Goal: Task Accomplishment & Management: Complete application form

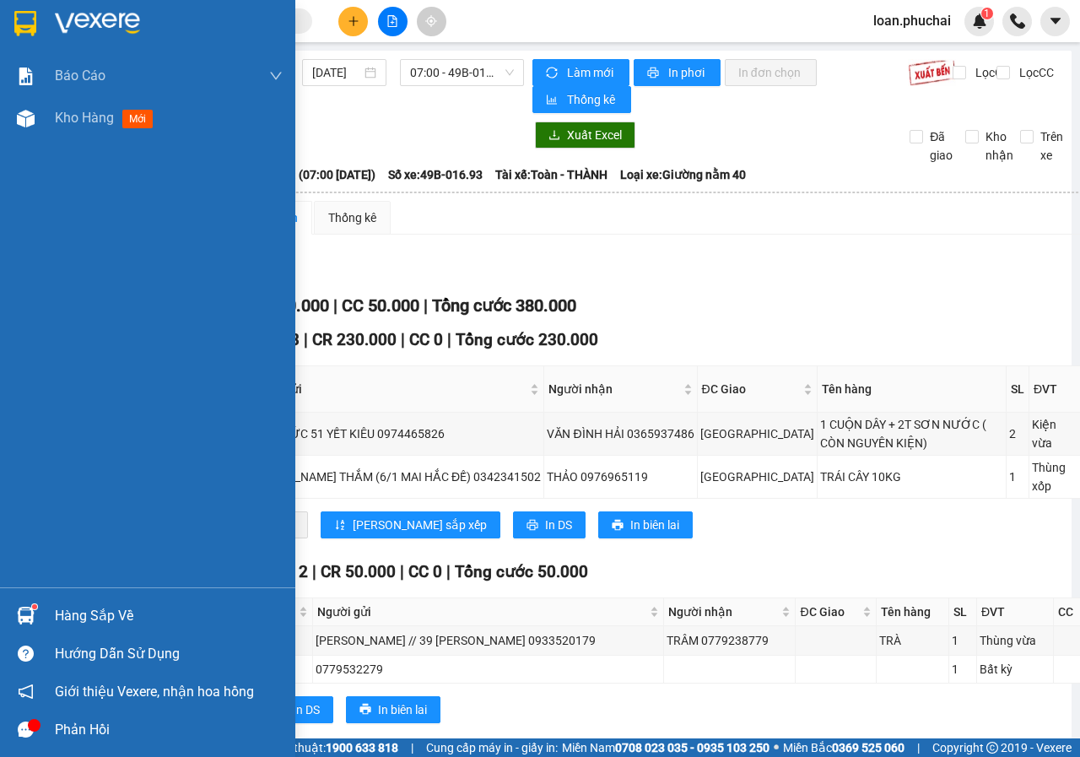
click at [23, 123] on img at bounding box center [26, 119] width 18 height 18
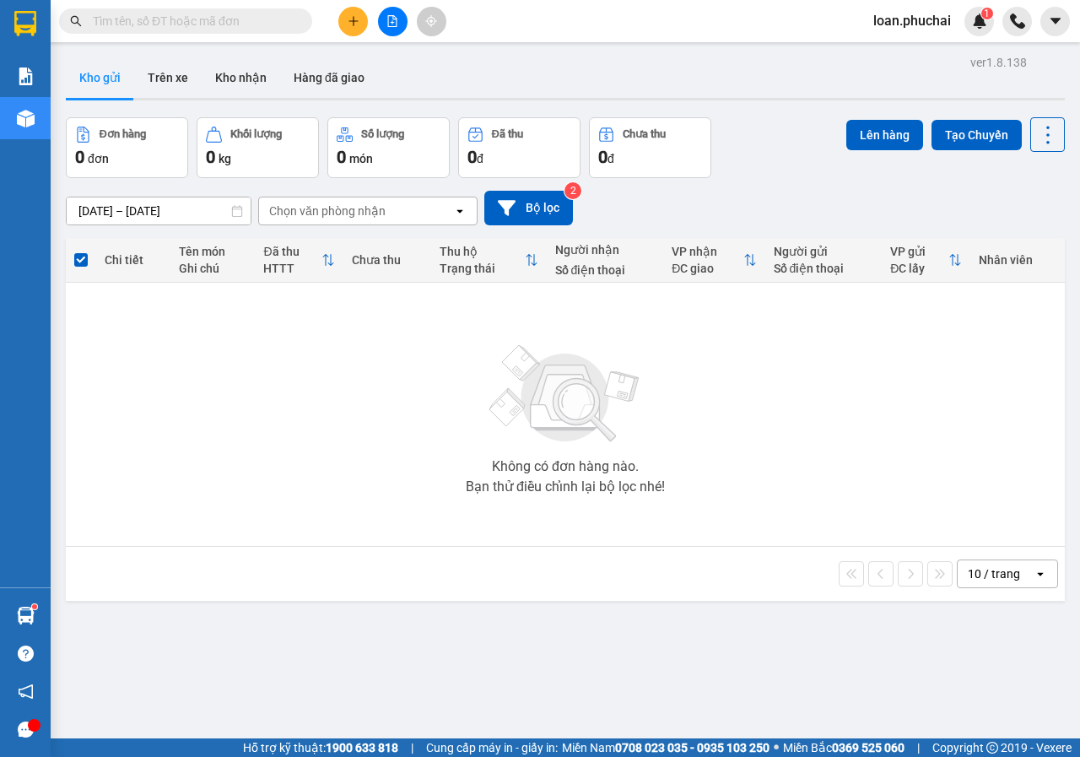
click at [355, 19] on icon "plus" at bounding box center [354, 21] width 12 height 12
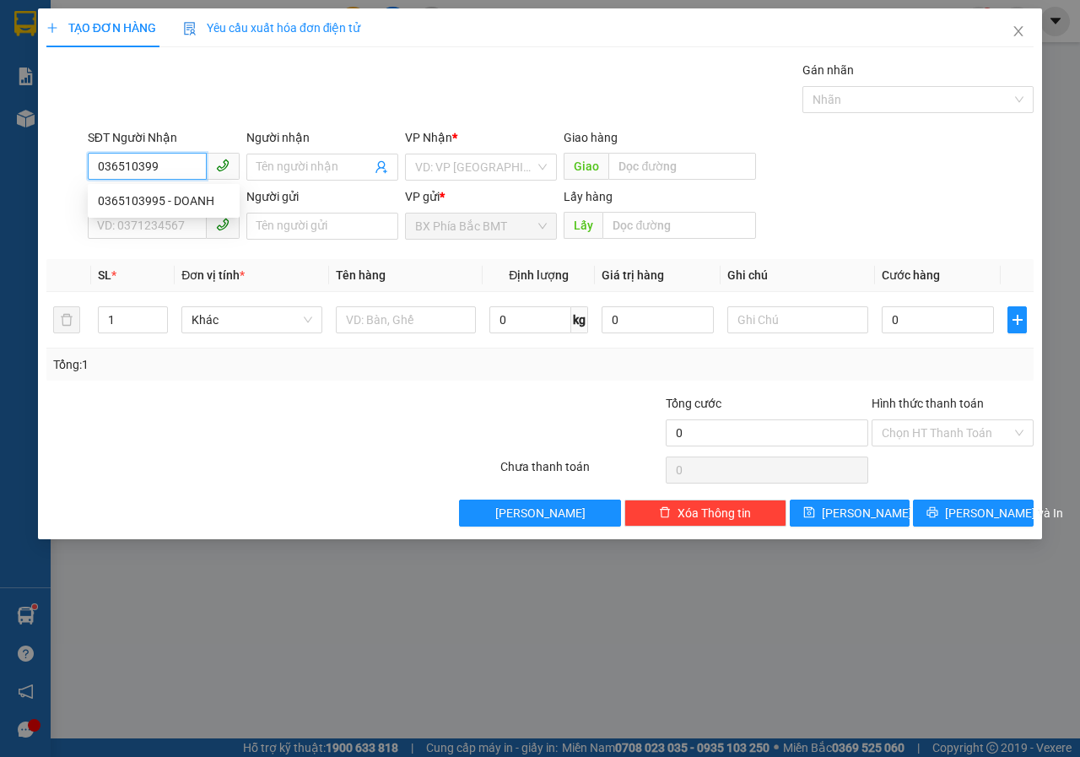
type input "0365103995"
click at [188, 194] on div "0365103995 - DOANH" at bounding box center [164, 201] width 132 height 19
type input "DOANH"
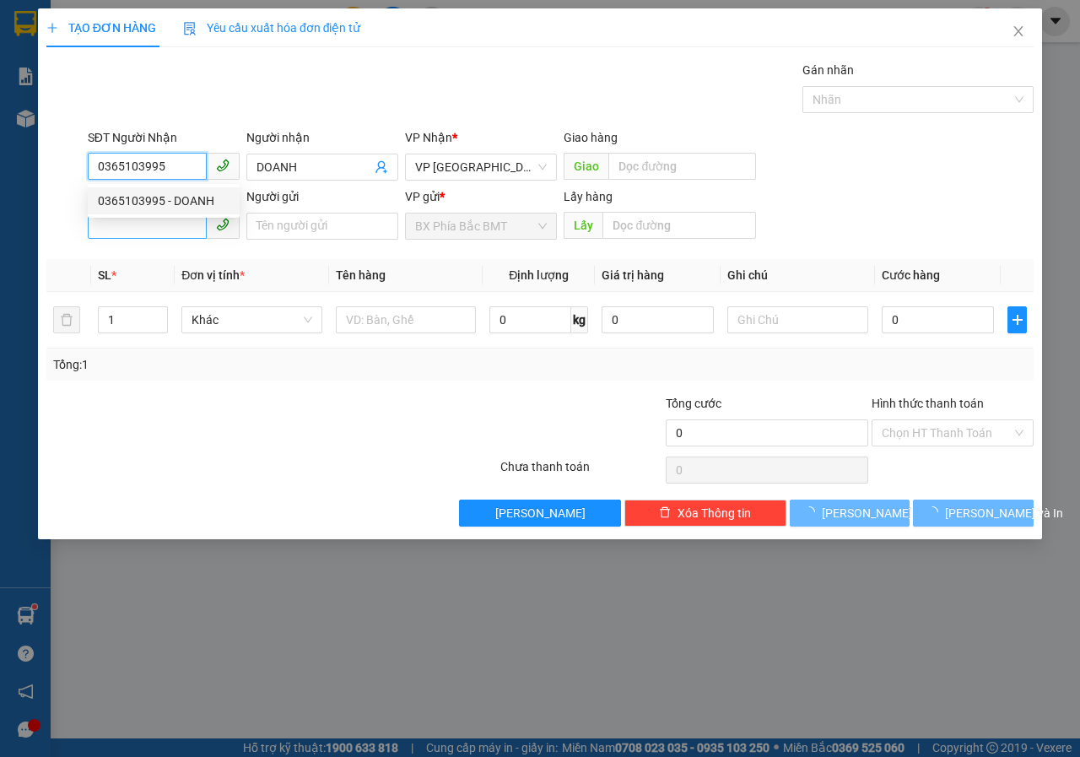
type input "0365103995"
type input "60.000"
click at [181, 227] on input "SĐT Người Gửi" at bounding box center [147, 225] width 119 height 27
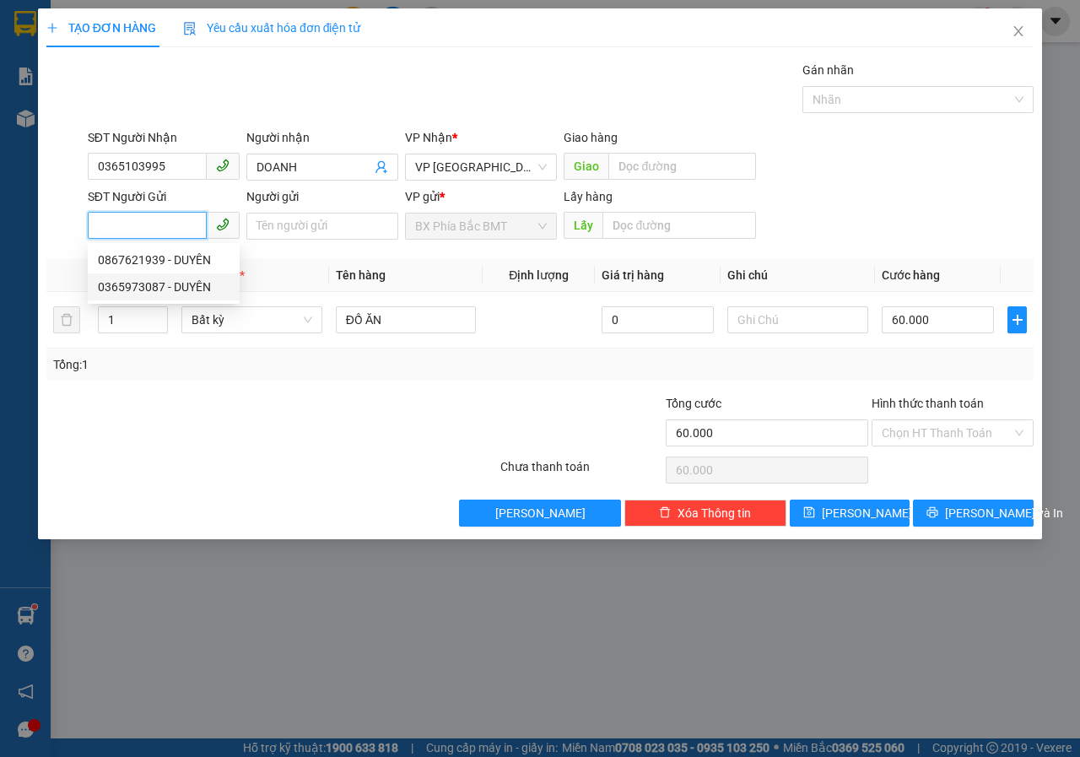
click at [165, 285] on div "0365973087 - DUYÊN" at bounding box center [164, 287] width 132 height 19
type input "0365973087"
type input "DUYÊN"
type input "BMT"
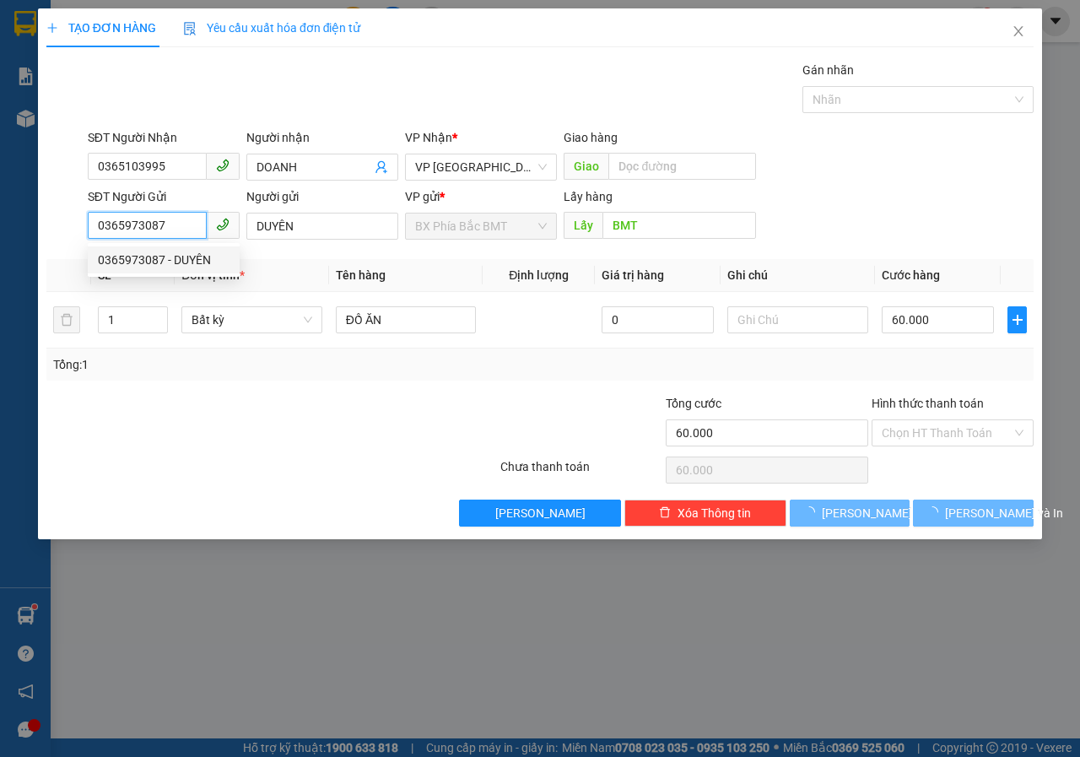
type input "50.000"
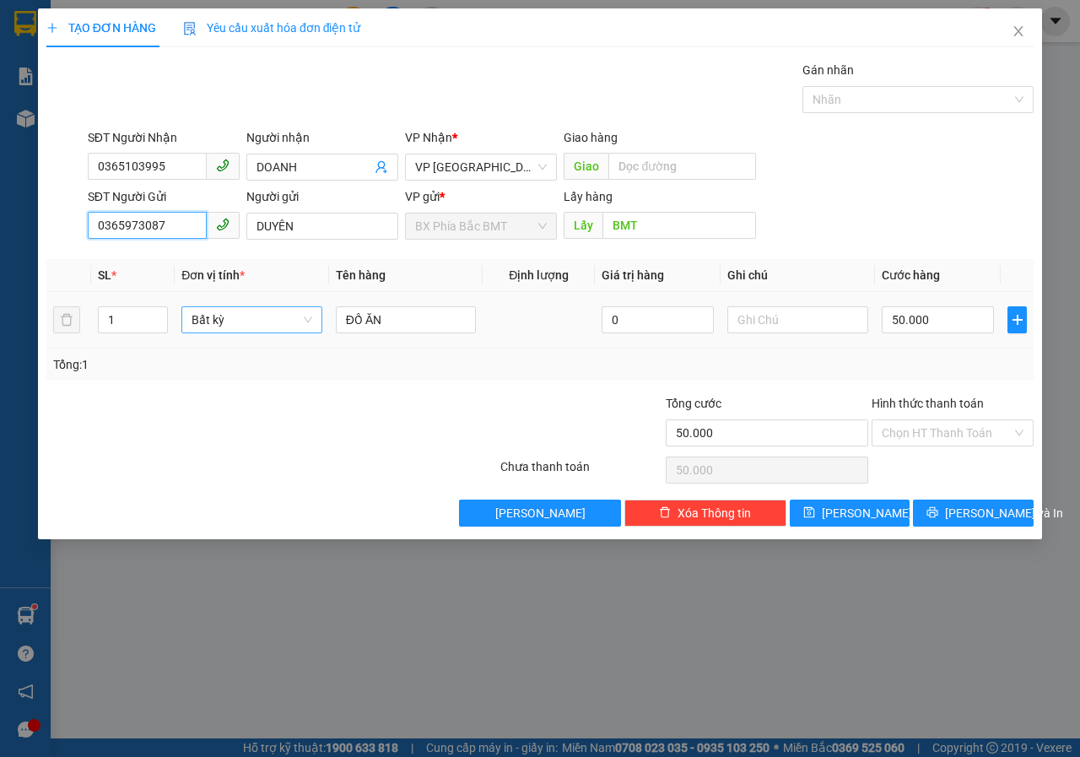
click at [272, 312] on span "Bất kỳ" at bounding box center [252, 319] width 121 height 25
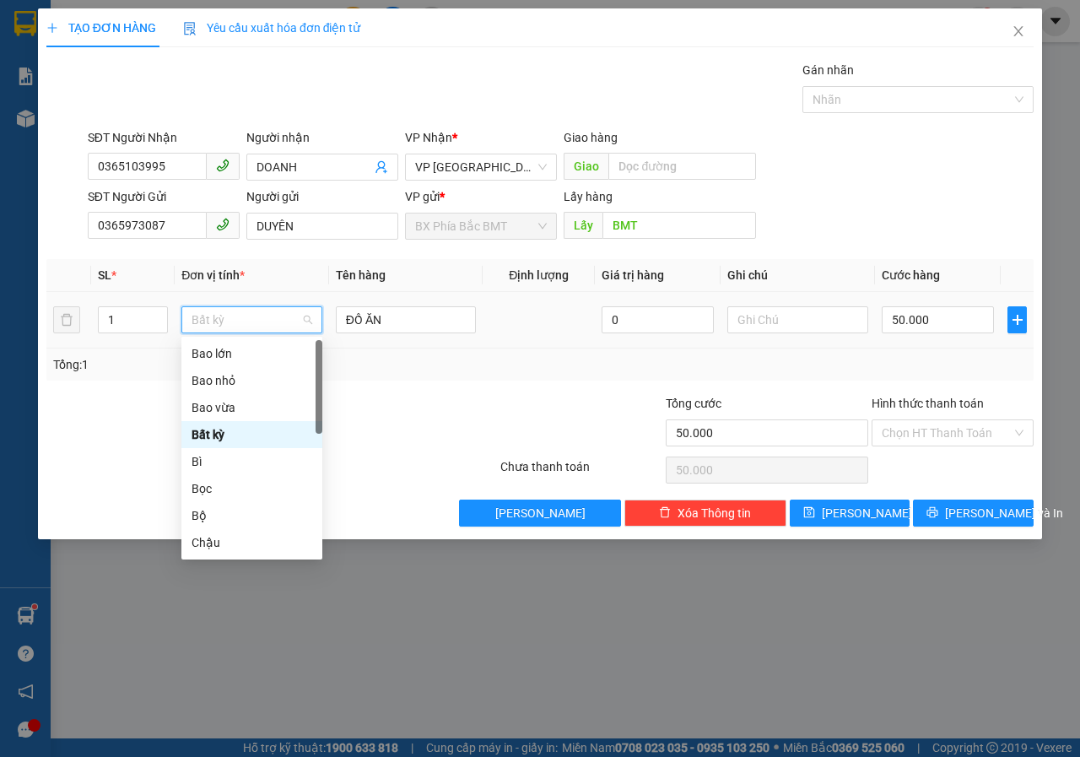
type input "t"
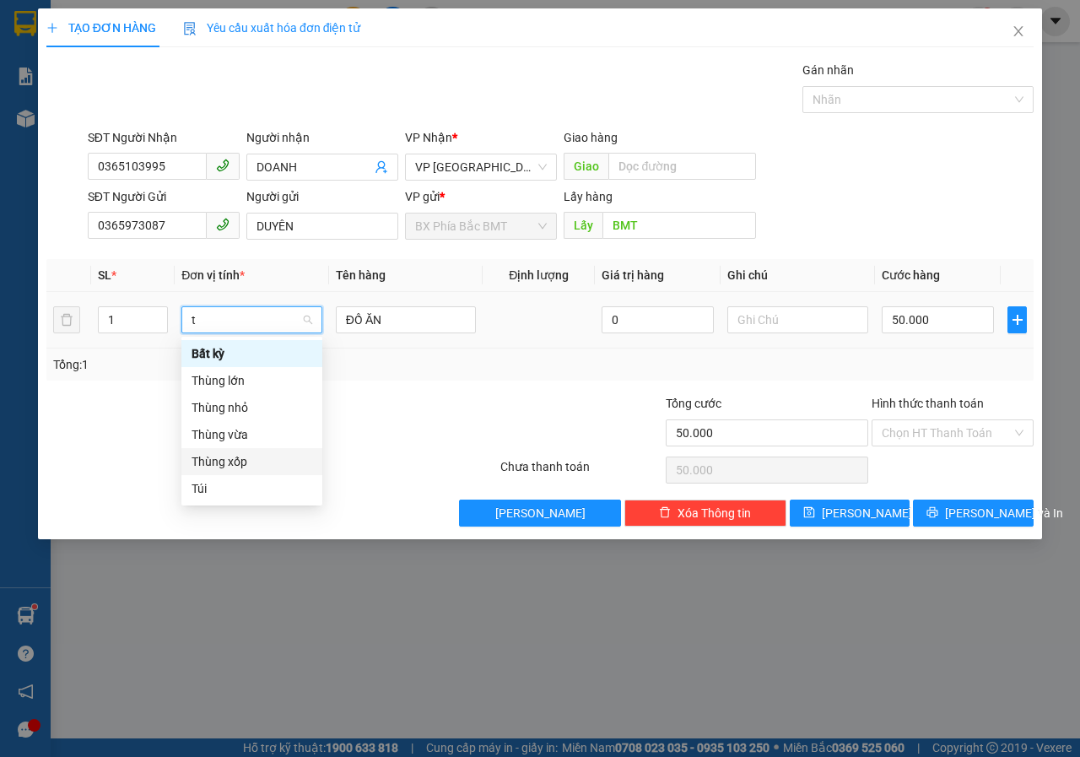
click at [248, 458] on div "Thùng xốp" at bounding box center [252, 461] width 121 height 19
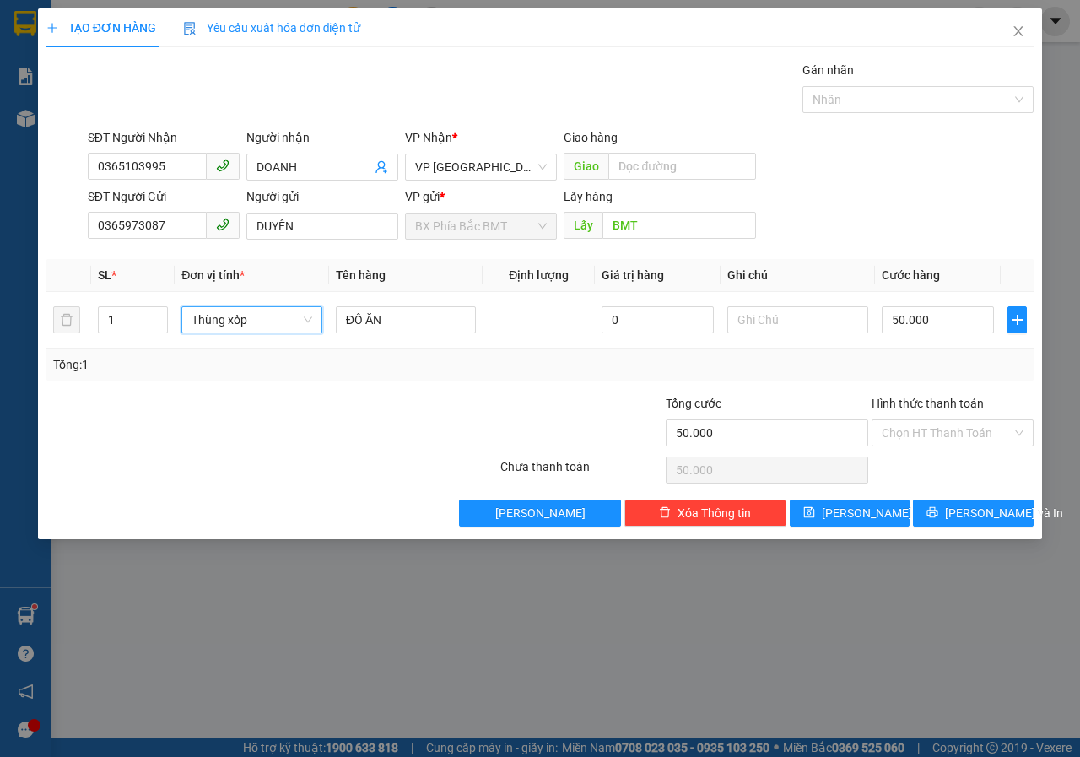
click at [853, 358] on div "Tổng: 1" at bounding box center [540, 364] width 974 height 19
type input "0"
click at [918, 327] on input "0" at bounding box center [938, 319] width 112 height 27
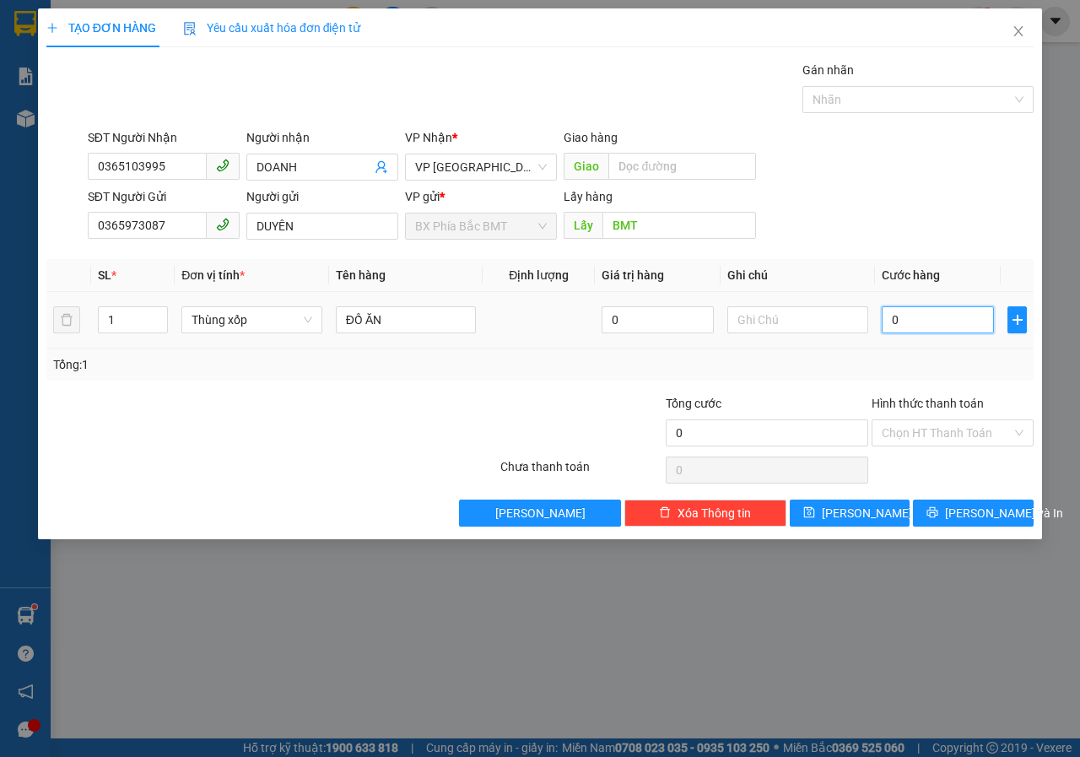
type input "5"
type input "50"
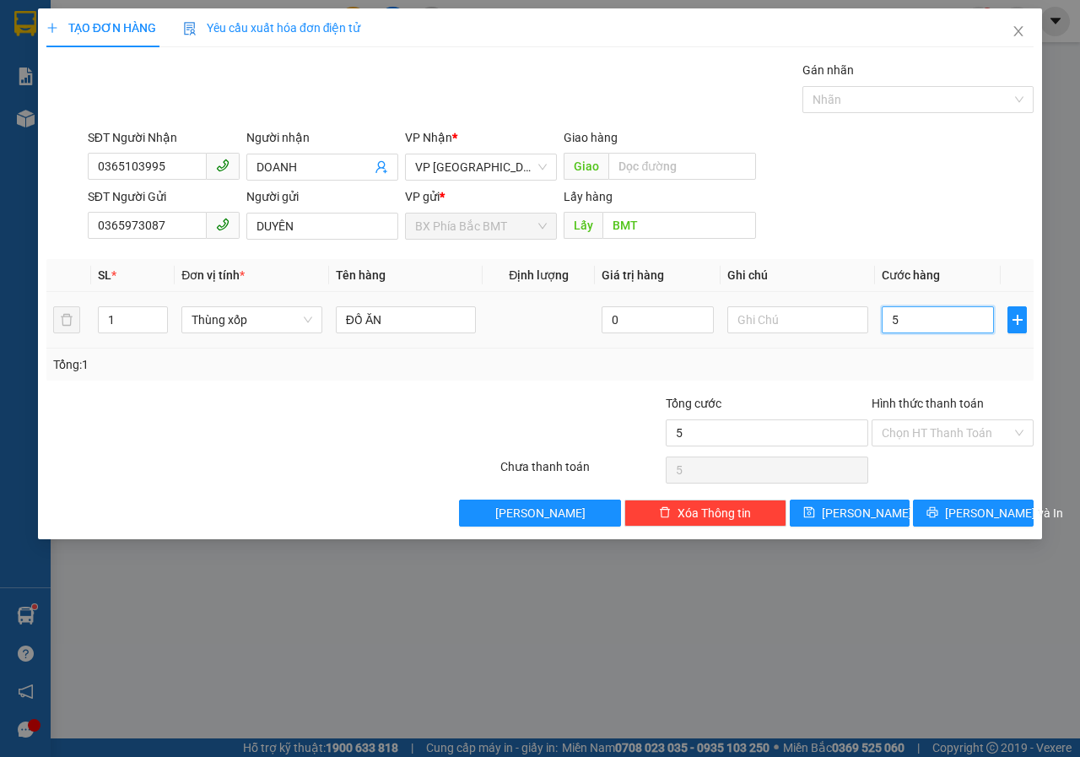
type input "50"
type input "500"
type input "5.000"
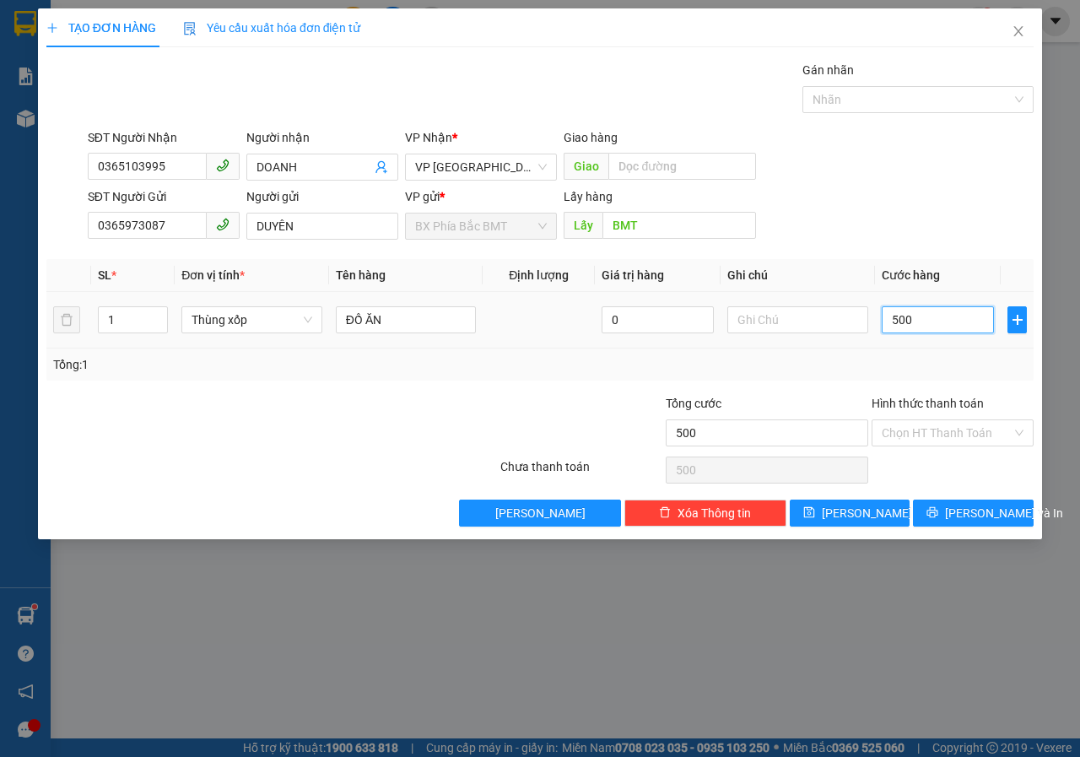
type input "5.000"
type input "50.000"
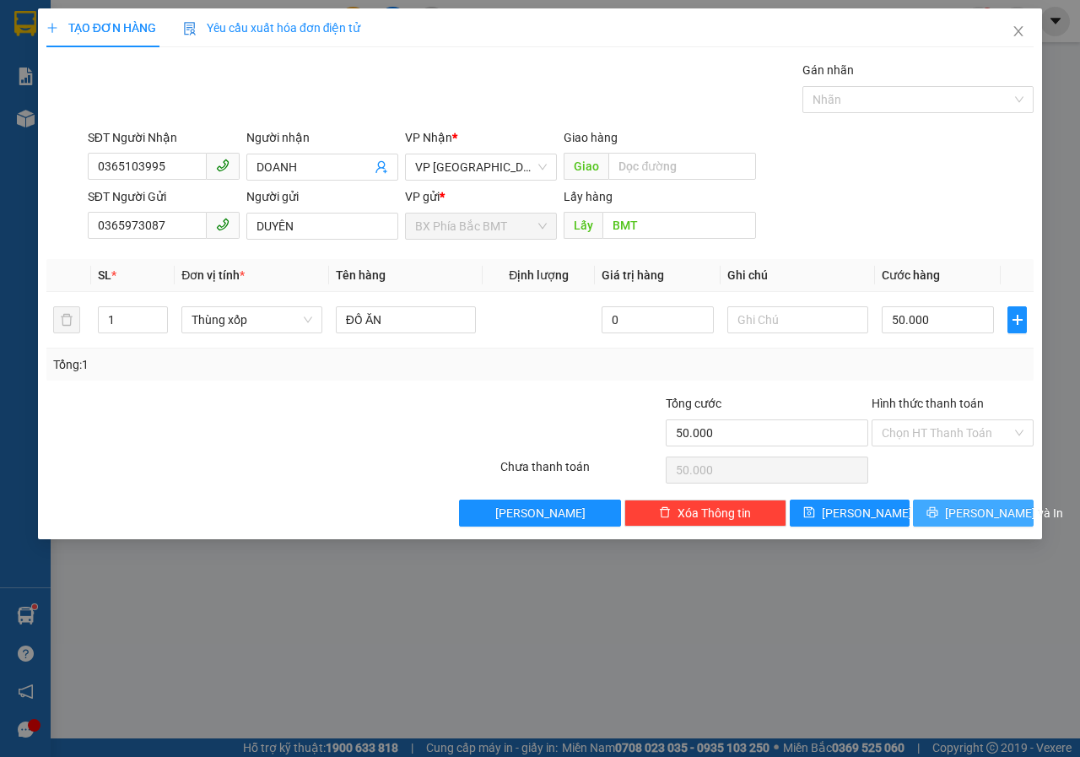
click at [939, 518] on icon "printer" at bounding box center [933, 512] width 12 height 12
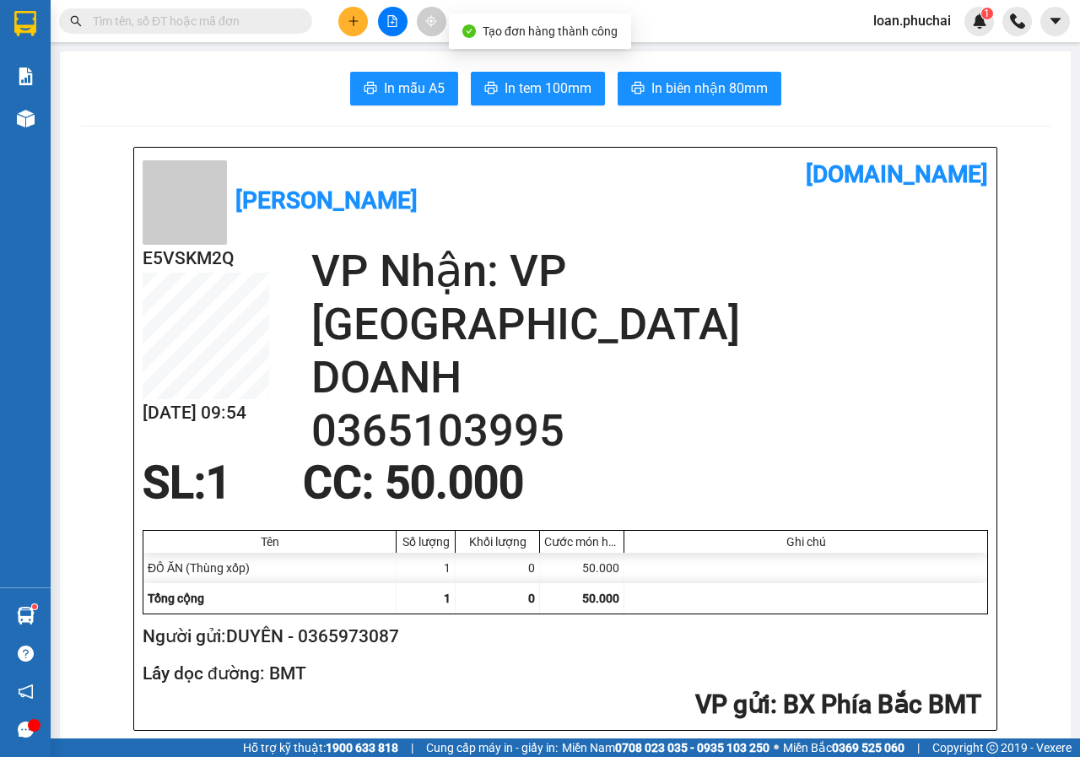
click at [510, 73] on button "In tem 100mm" at bounding box center [538, 89] width 134 height 34
click at [362, 15] on button at bounding box center [353, 22] width 30 height 30
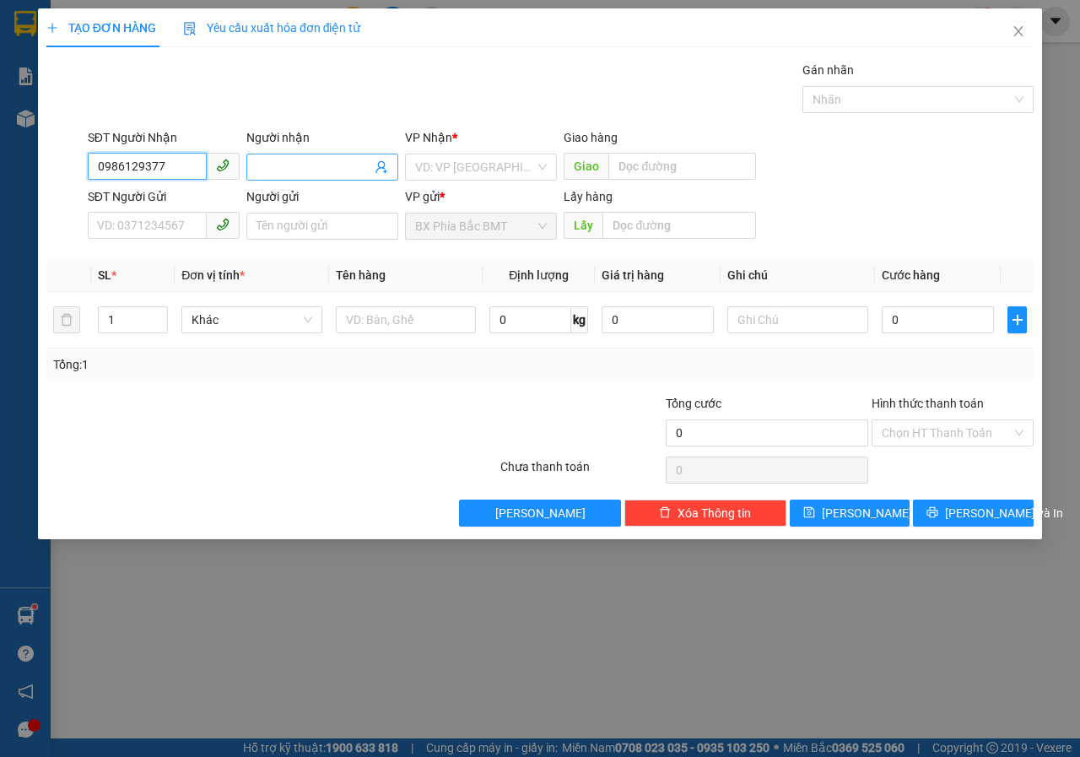
type input "0986129377"
click at [281, 162] on input "Người nhận" at bounding box center [314, 167] width 115 height 19
type input "[PERSON_NAME]"
click at [473, 170] on input "search" at bounding box center [475, 166] width 120 height 25
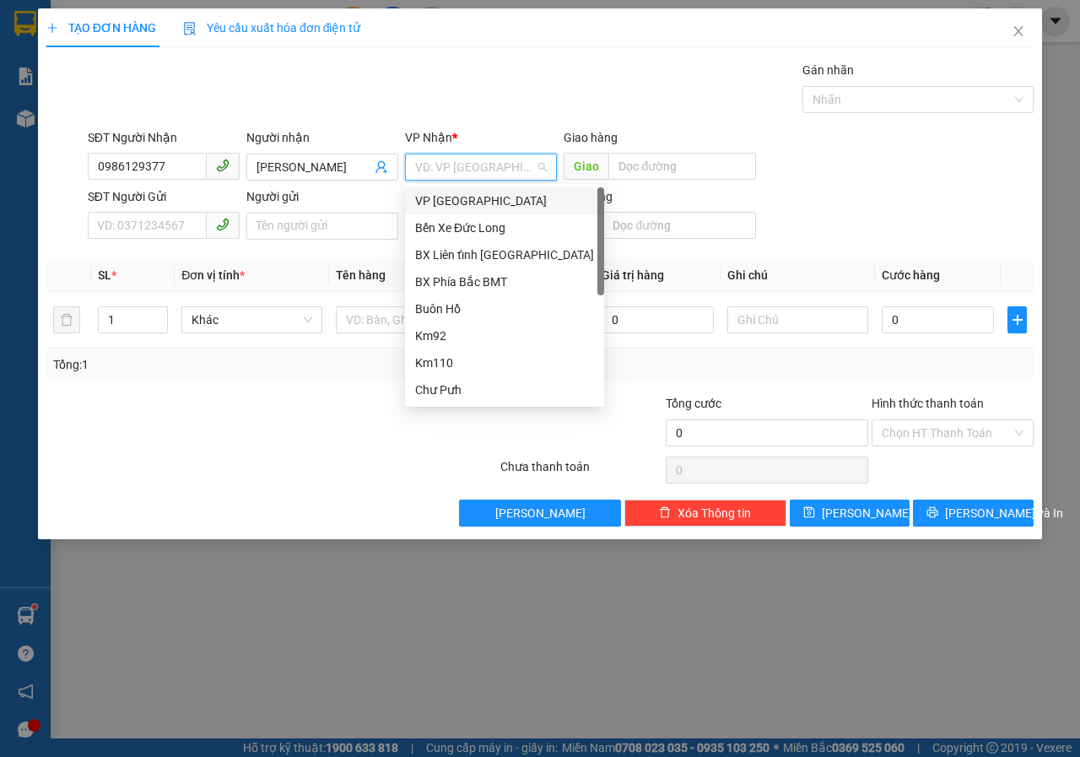
click at [457, 204] on div "VP [GEOGRAPHIC_DATA]" at bounding box center [504, 201] width 179 height 19
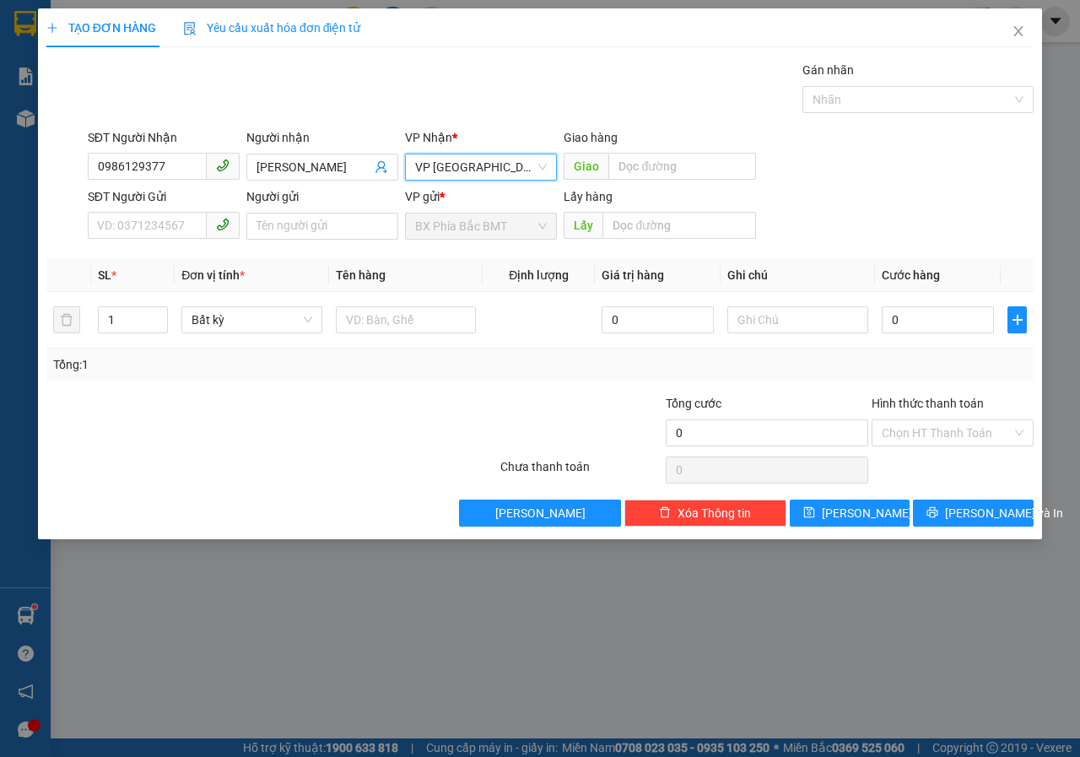
click at [151, 202] on div "SĐT Người Gửi" at bounding box center [164, 196] width 152 height 19
click at [151, 212] on input "SĐT Người Gửi" at bounding box center [147, 225] width 119 height 27
click at [135, 227] on input "SĐT Người Gửi" at bounding box center [147, 225] width 119 height 27
type input "0366329723"
click at [295, 231] on input "Người gửi" at bounding box center [322, 226] width 152 height 27
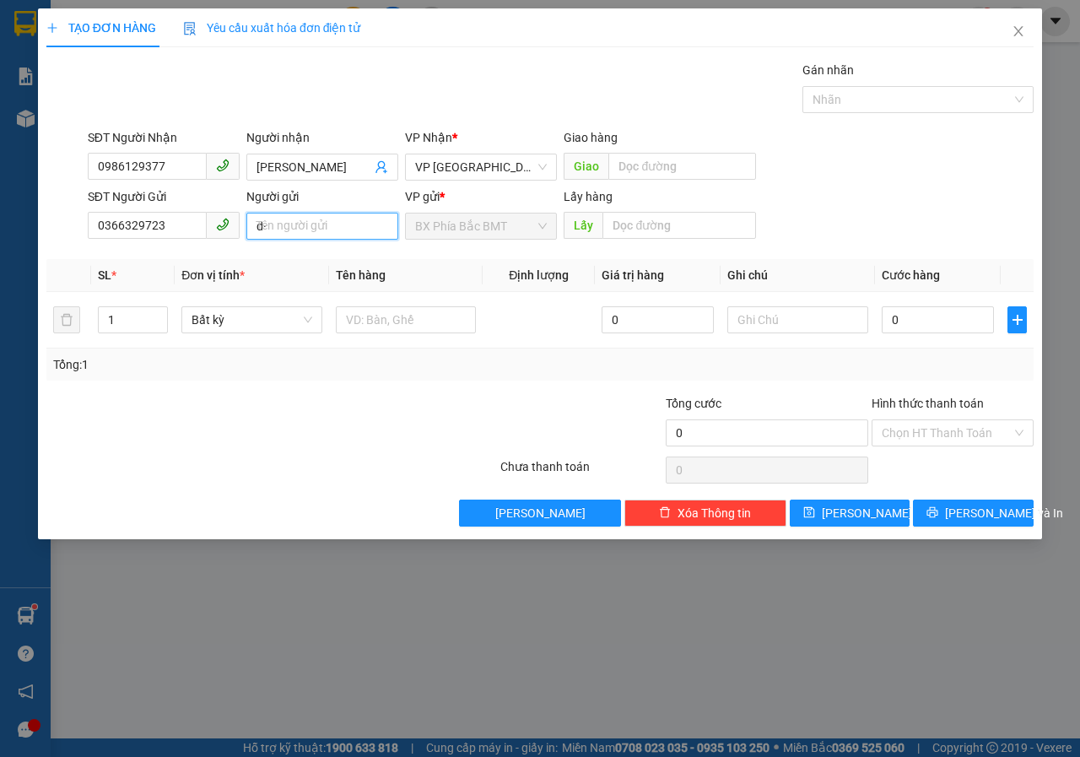
type input "d"
type input "đoàn vương quốc//số 10 thôn 3"
click at [719, 225] on input "text" at bounding box center [679, 225] width 153 height 27
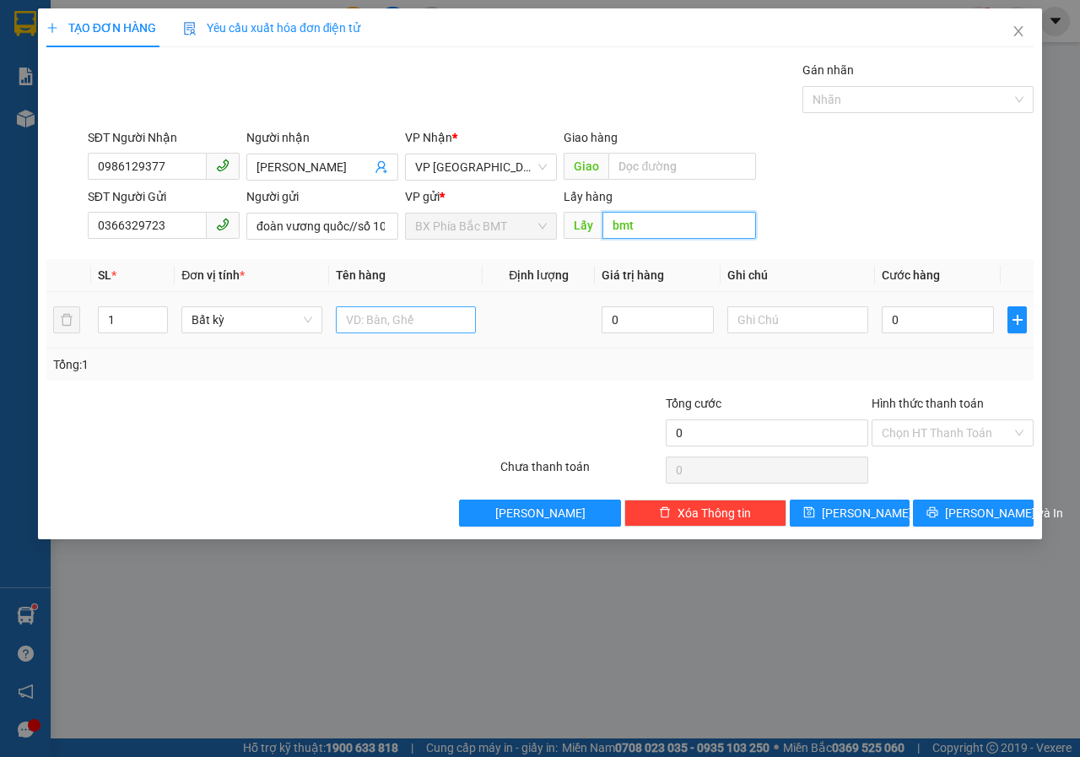
type input "bmt"
click at [369, 329] on input "text" at bounding box center [406, 319] width 141 height 27
type input "trái cây"
click at [955, 302] on td "0" at bounding box center [938, 320] width 126 height 57
click at [953, 314] on input "0" at bounding box center [938, 319] width 112 height 27
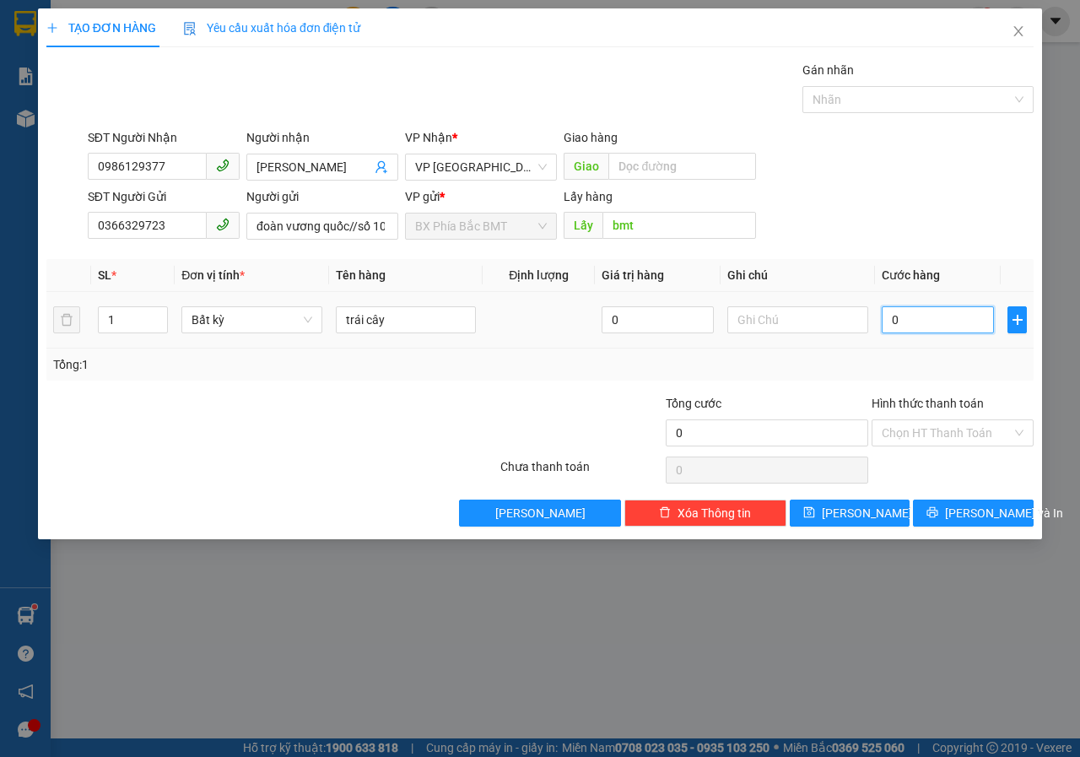
type input "5"
type input "50"
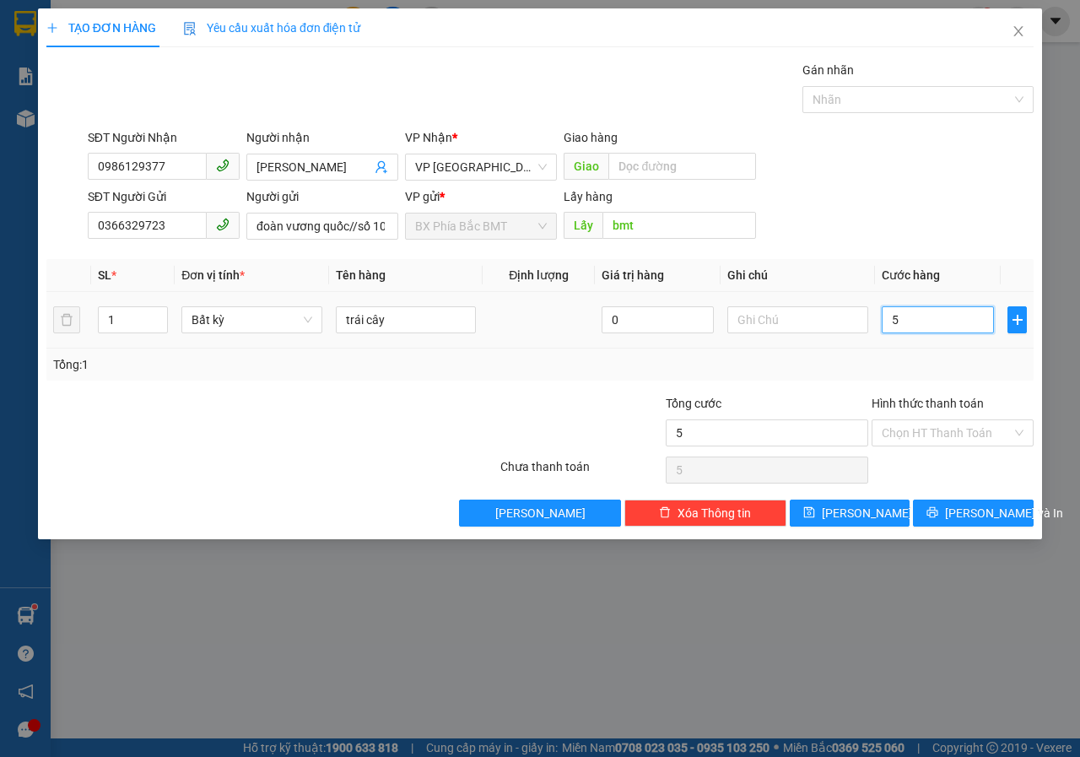
type input "50"
type input "500"
type input "5.000"
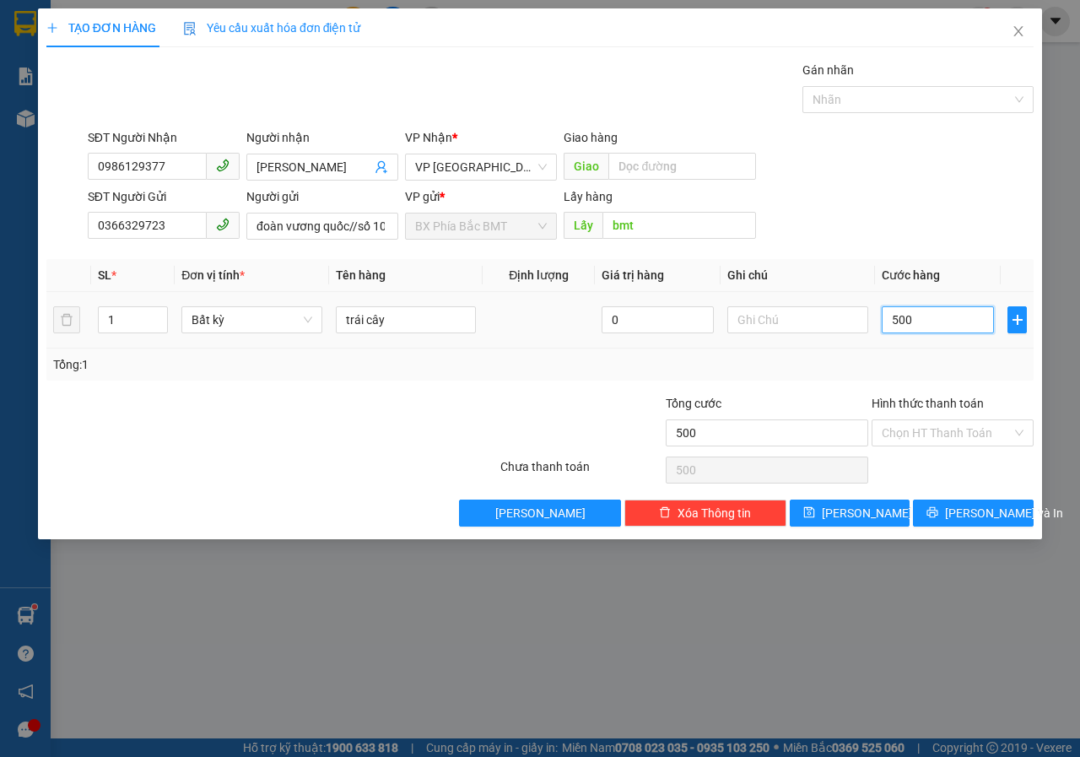
type input "5.000"
type input "50.000"
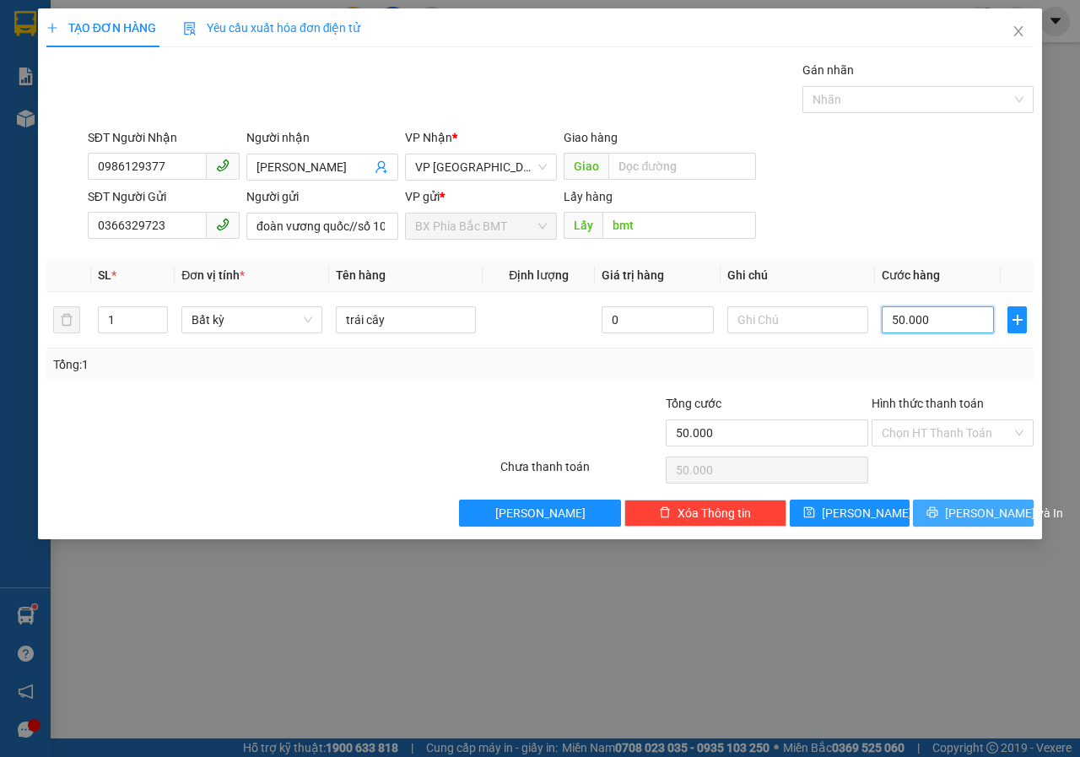
type input "50.000"
click at [976, 521] on span "[PERSON_NAME] và In" at bounding box center [1004, 513] width 118 height 19
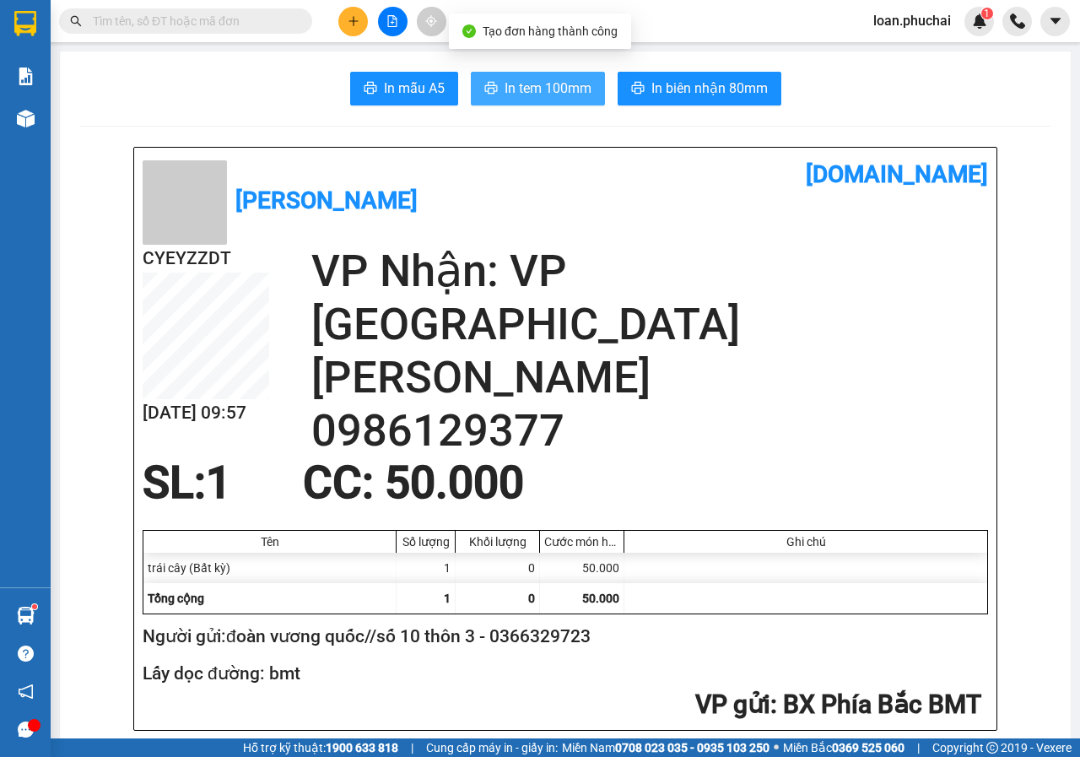
click at [517, 102] on button "In tem 100mm" at bounding box center [538, 89] width 134 height 34
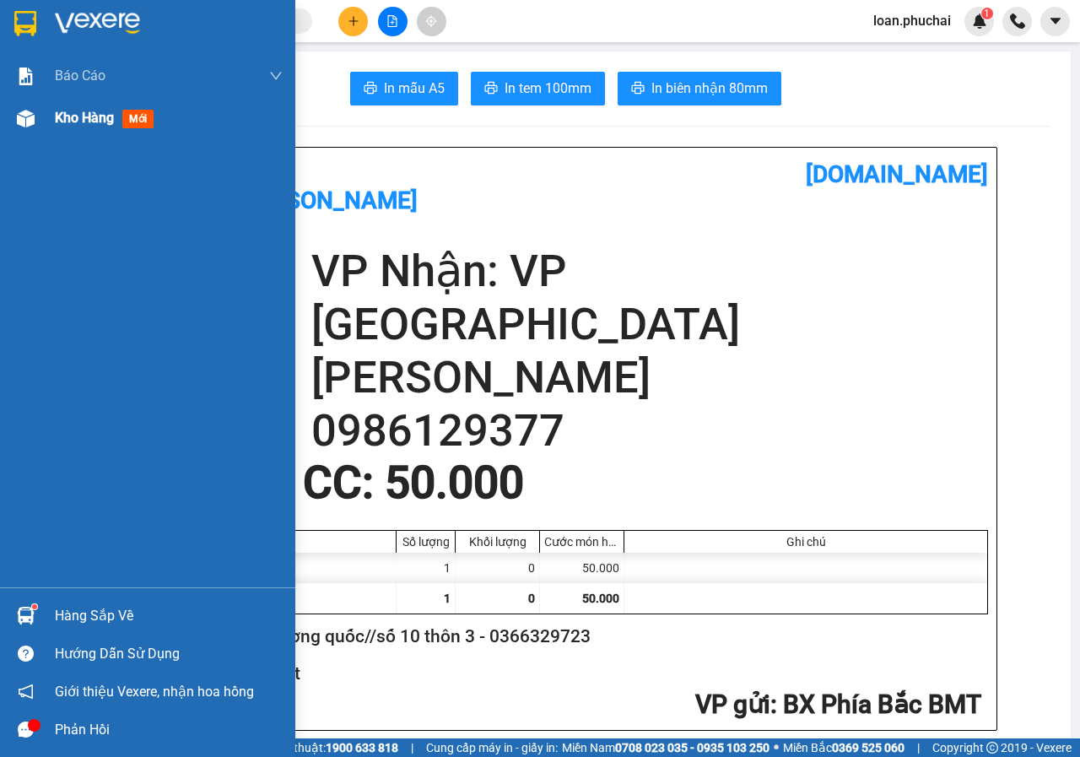
click at [6, 133] on div "Kho hàng mới" at bounding box center [147, 118] width 295 height 42
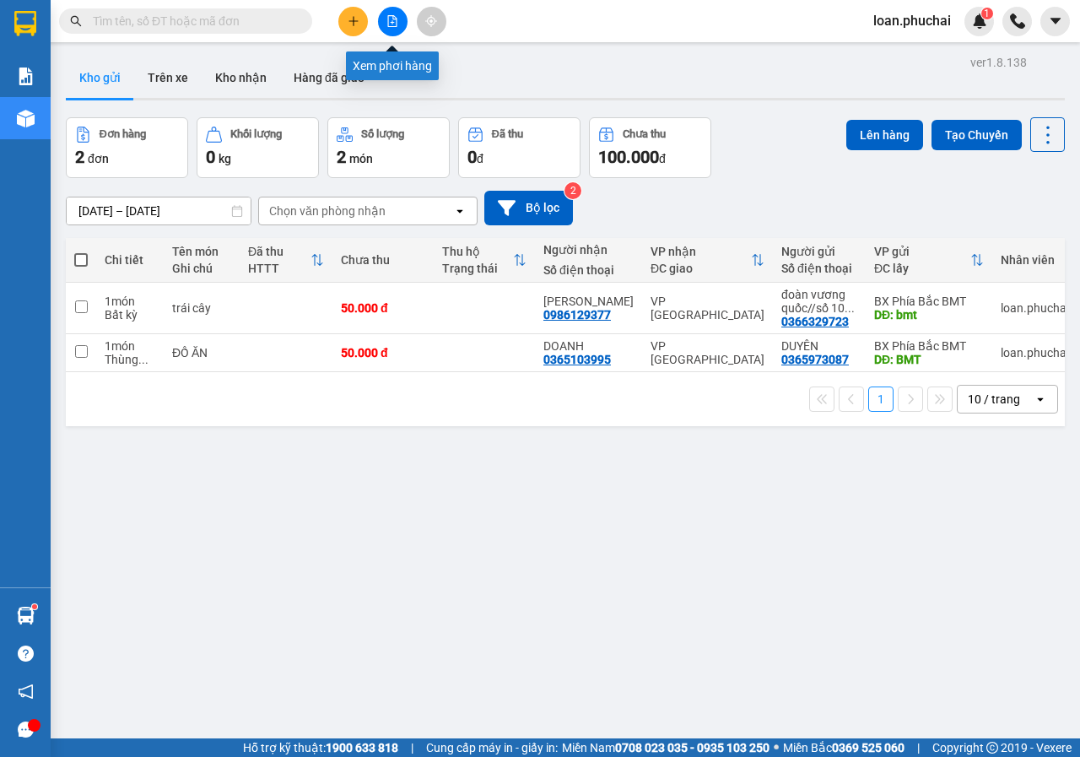
click at [389, 20] on icon "file-add" at bounding box center [393, 21] width 12 height 12
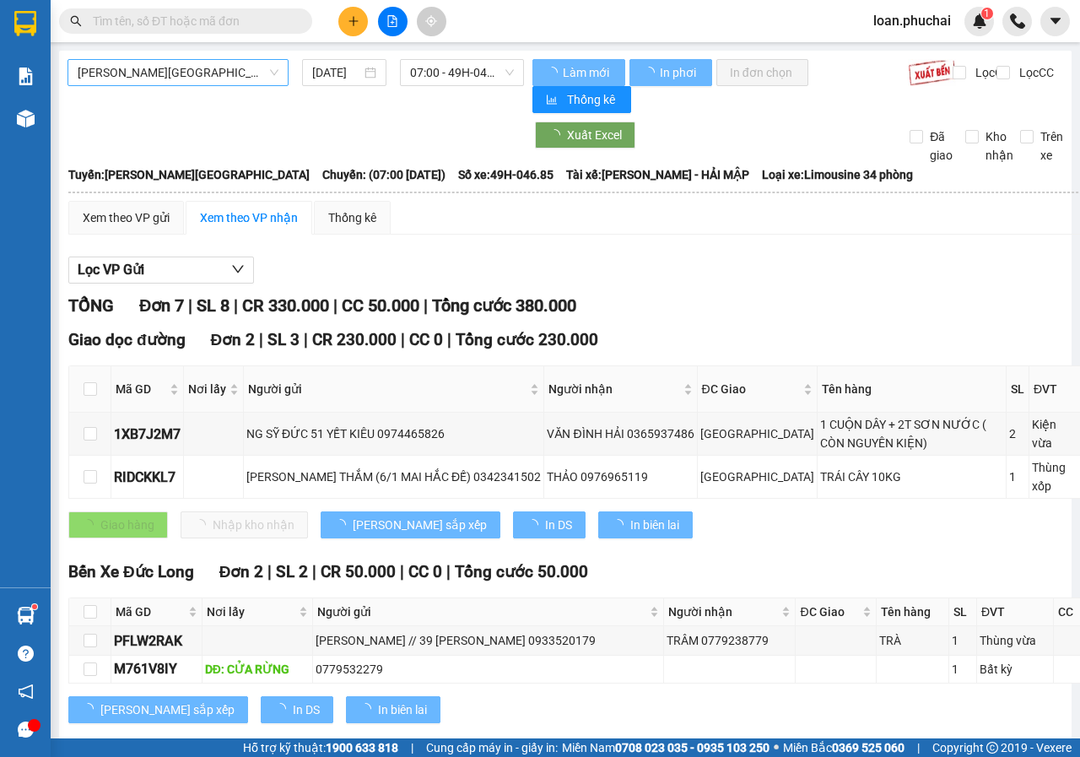
click at [203, 73] on span "[PERSON_NAME][GEOGRAPHIC_DATA]" at bounding box center [178, 72] width 201 height 25
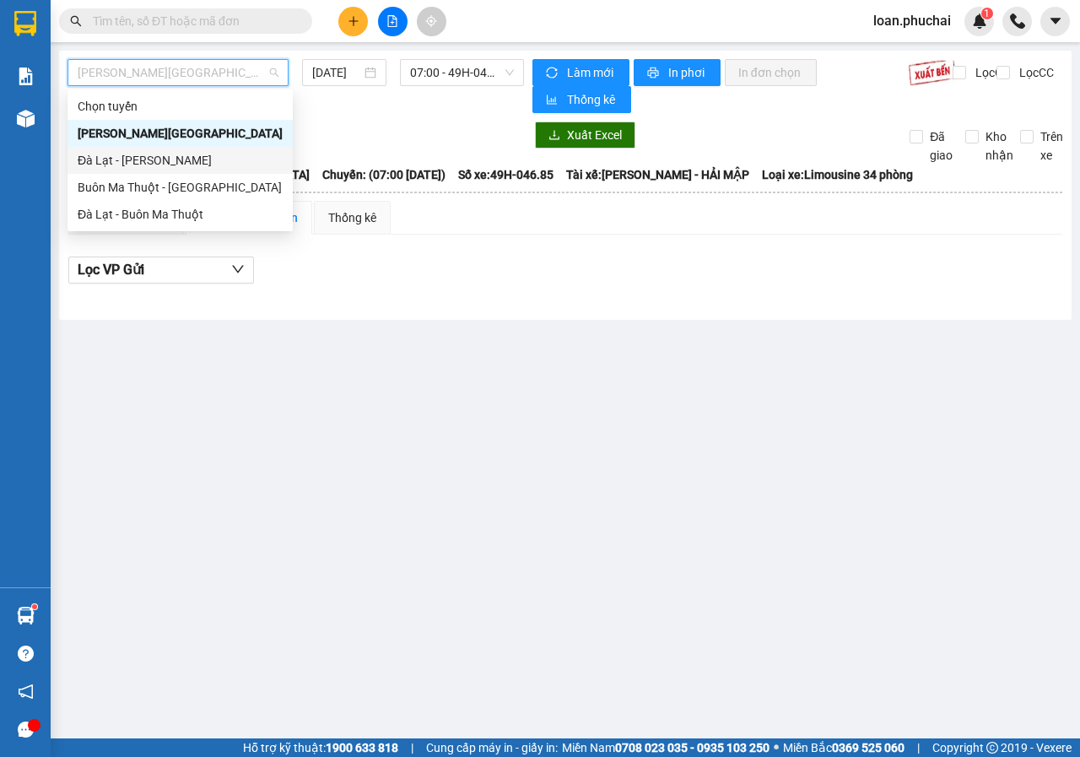
click at [146, 165] on div "Đà Lạt - [PERSON_NAME]" at bounding box center [180, 160] width 205 height 19
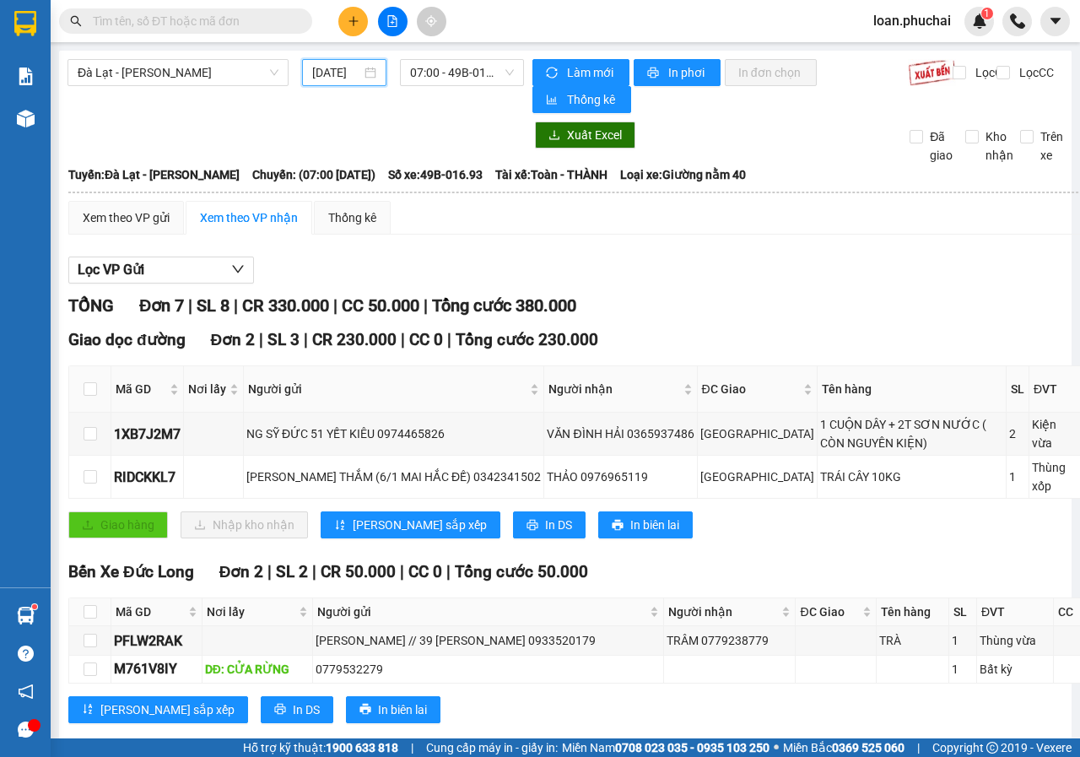
drag, startPoint x: 327, startPoint y: 79, endPoint x: 483, endPoint y: 179, distance: 185.2
click at [331, 79] on input "[DATE]" at bounding box center [336, 72] width 49 height 19
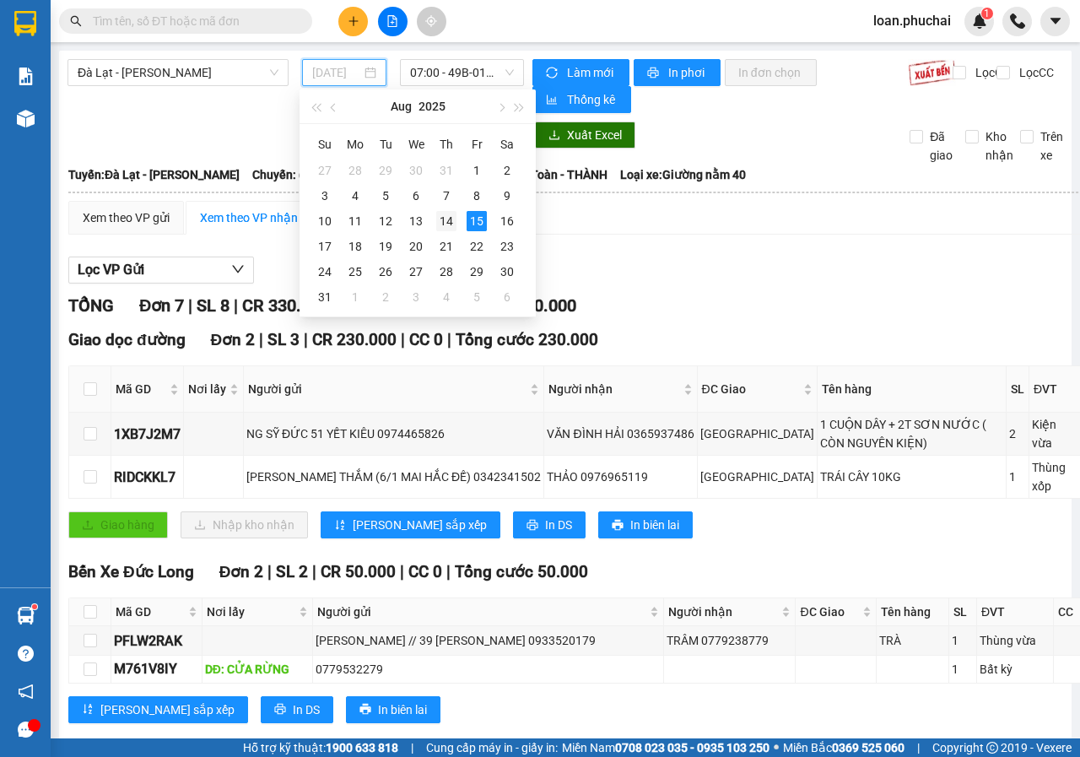
click at [445, 213] on div "14" at bounding box center [446, 221] width 20 height 20
type input "[DATE]"
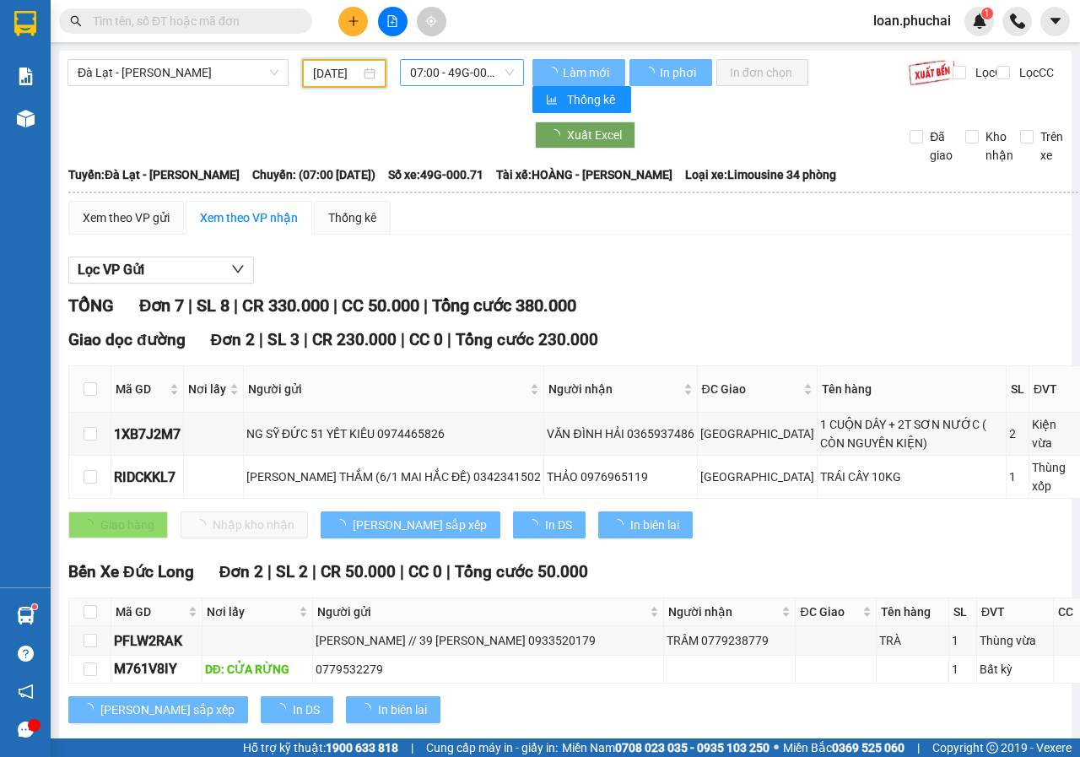
click at [492, 74] on span "07:00 - 49G-000.71" at bounding box center [461, 72] width 103 height 25
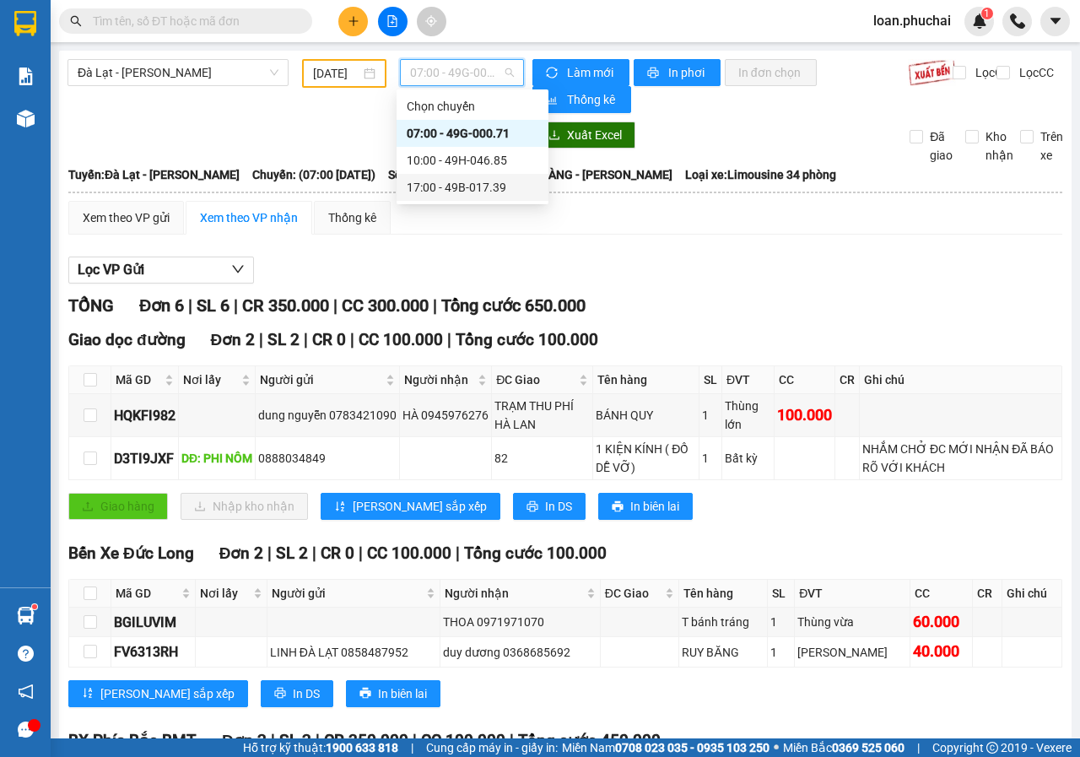
click at [481, 163] on div "10:00 - 49H-046.85" at bounding box center [473, 160] width 132 height 19
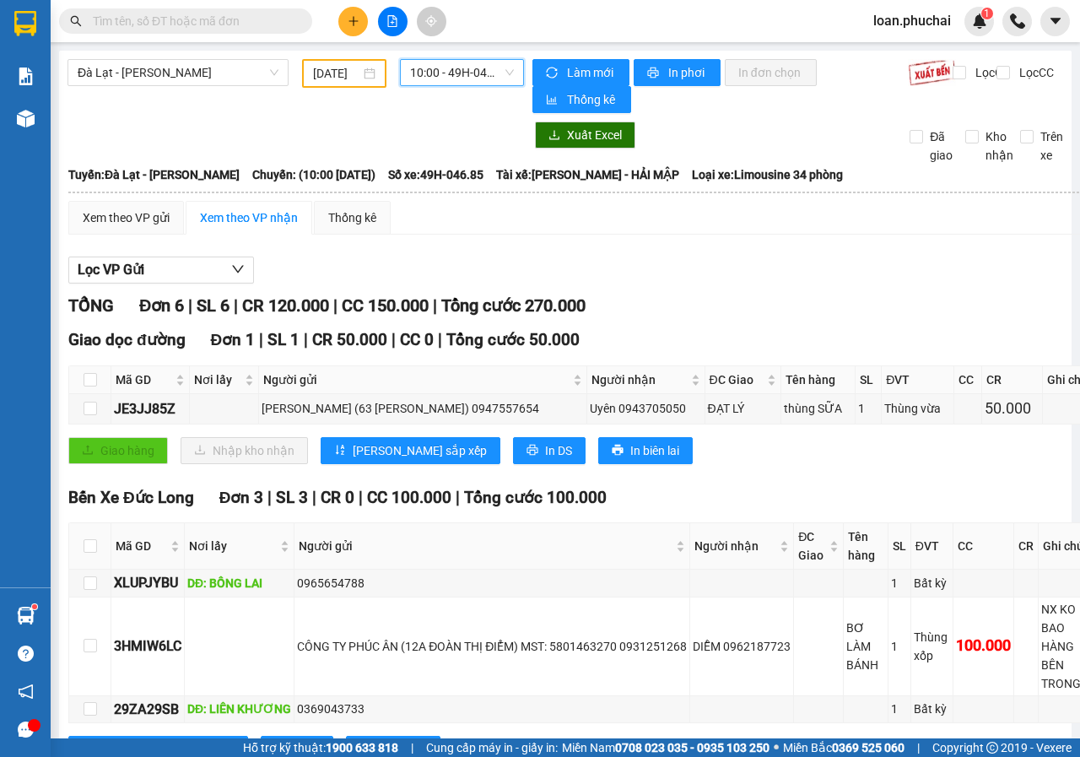
scroll to position [322, 0]
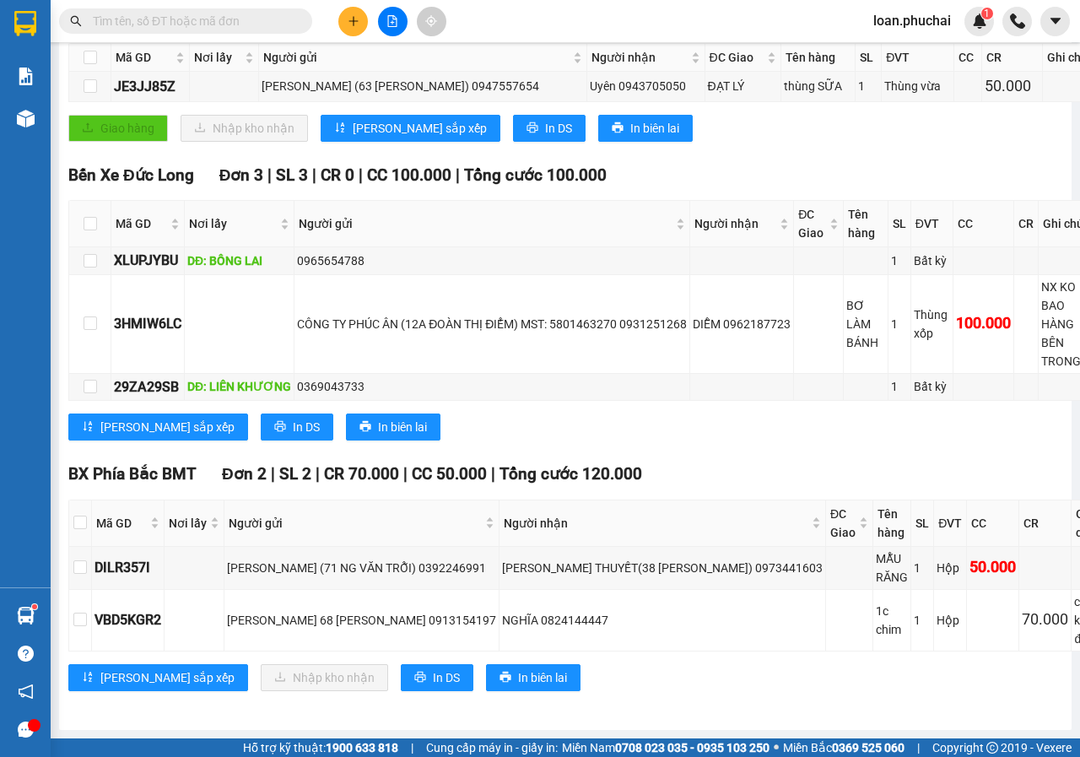
click at [271, 23] on input "text" at bounding box center [192, 21] width 199 height 19
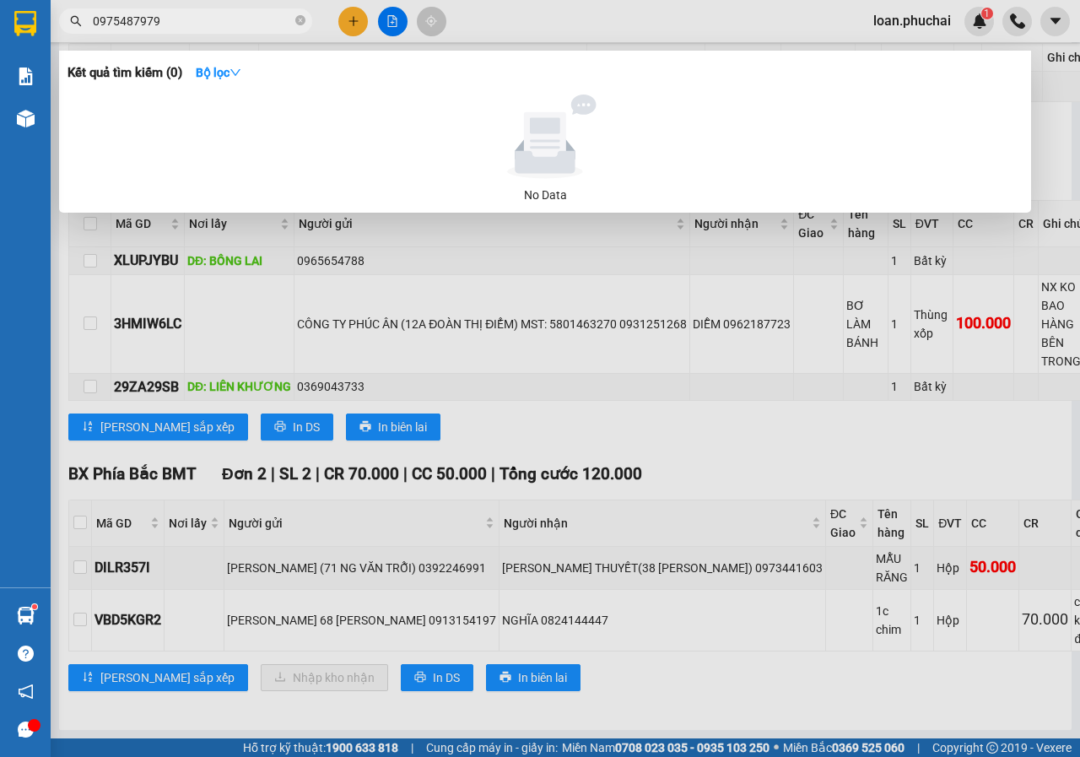
type input "0975487979"
click at [301, 22] on icon "close-circle" at bounding box center [300, 20] width 10 height 10
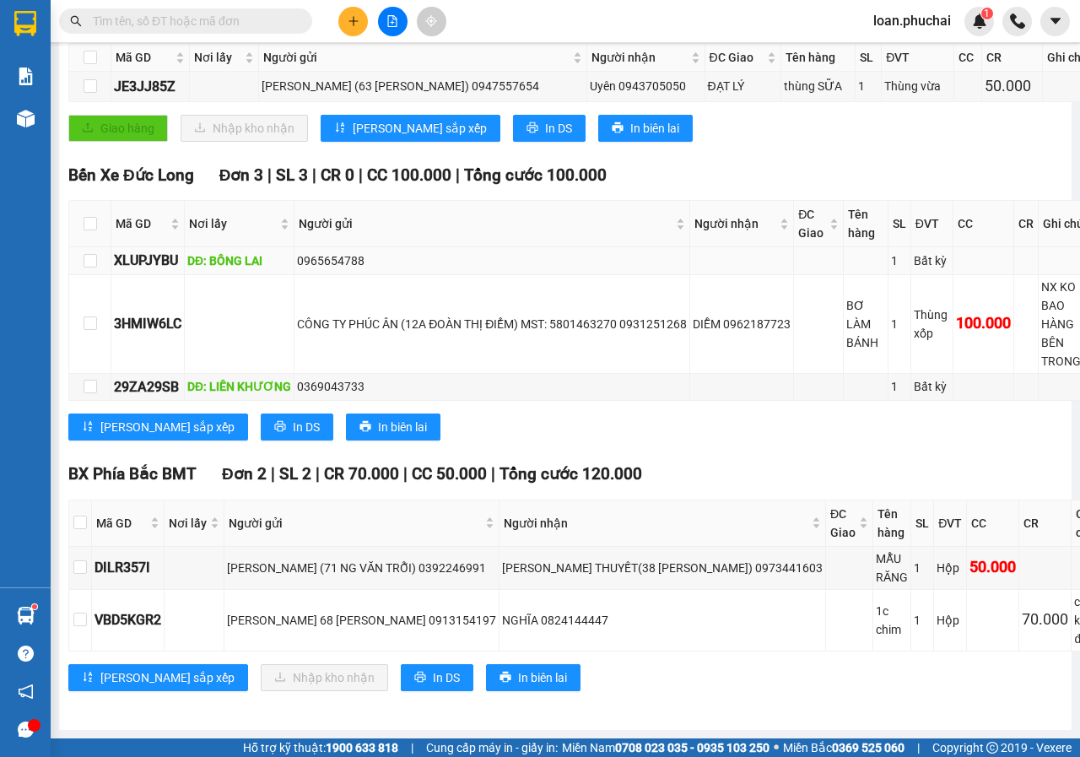
scroll to position [0, 0]
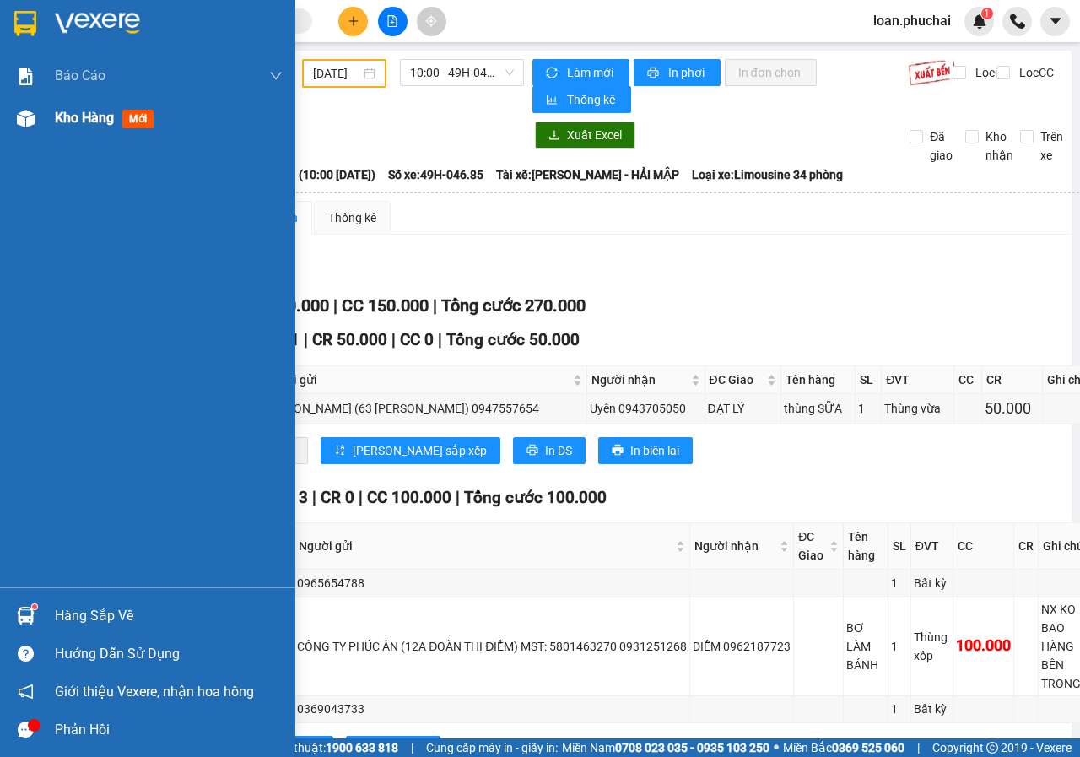
click at [8, 116] on div "Kho hàng mới" at bounding box center [147, 118] width 295 height 42
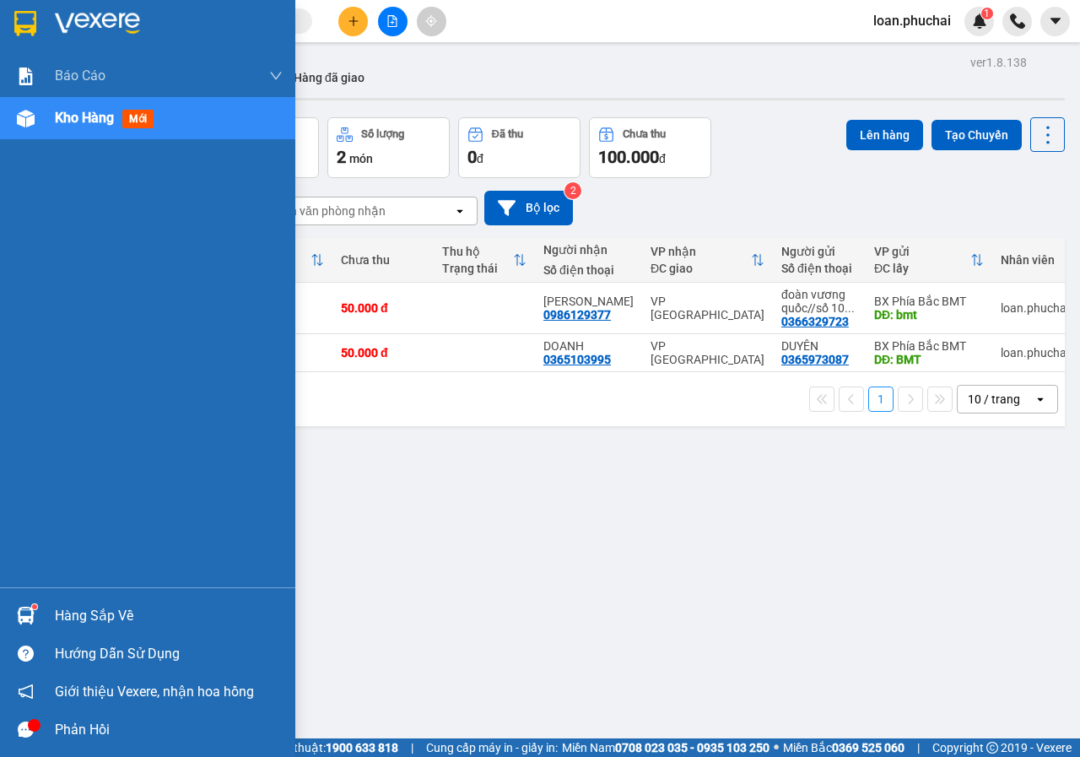
click at [37, 124] on div at bounding box center [26, 119] width 30 height 30
